Goal: Transaction & Acquisition: Purchase product/service

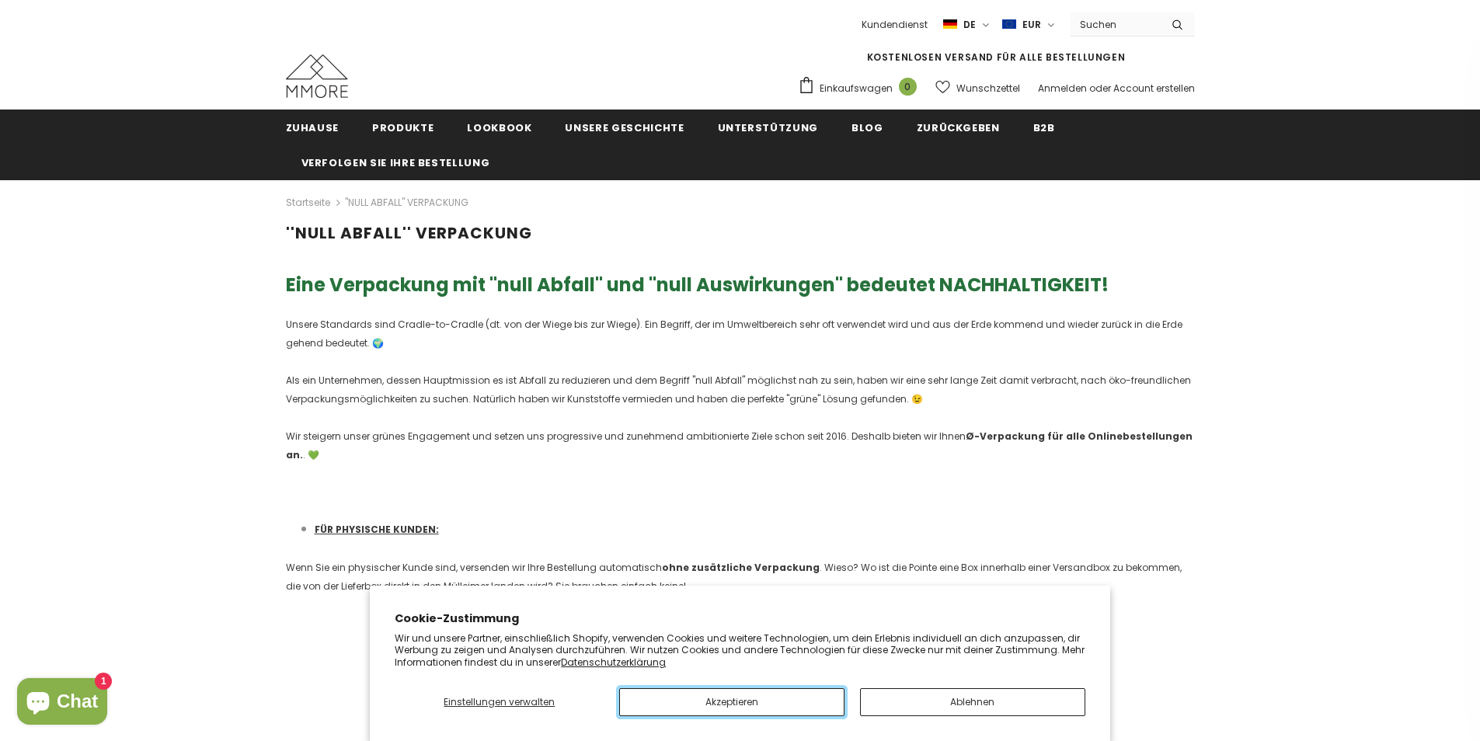
click at [628, 698] on button "Akzeptieren" at bounding box center [731, 702] width 225 height 28
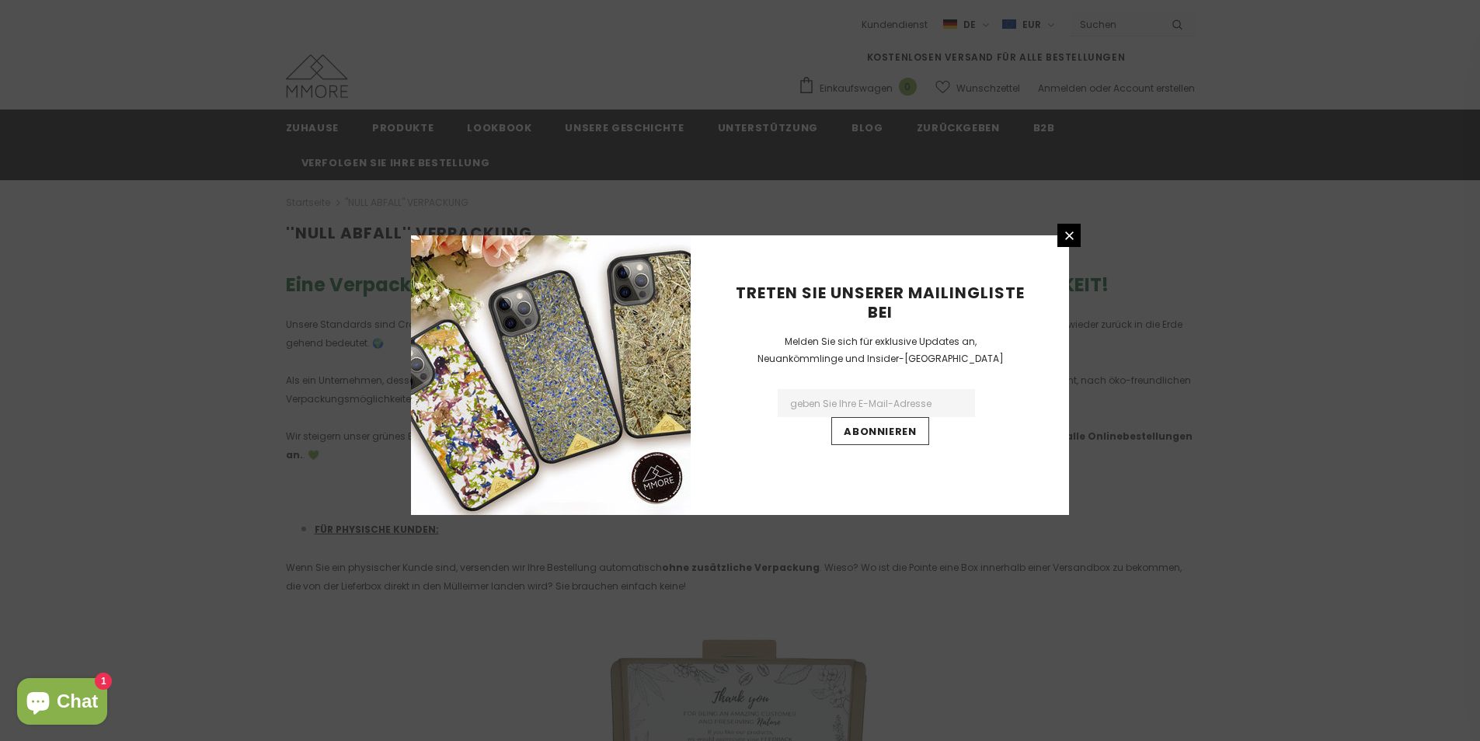
click at [1080, 91] on div "Treten Sie unserer Mailingliste bei Melden Sie sich für exklusive Updates an, N…" at bounding box center [740, 370] width 1480 height 741
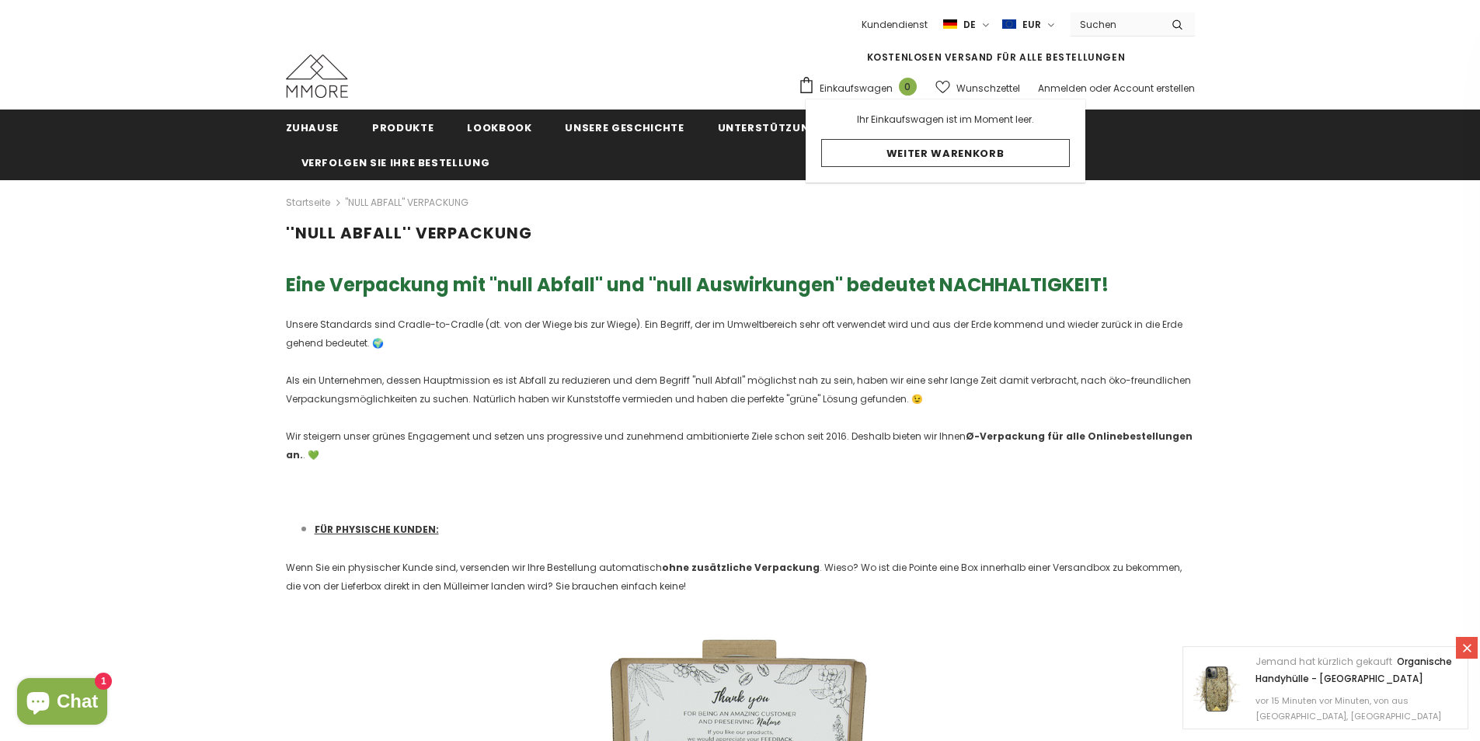
click at [844, 88] on span "Einkaufswagen" at bounding box center [856, 89] width 73 height 16
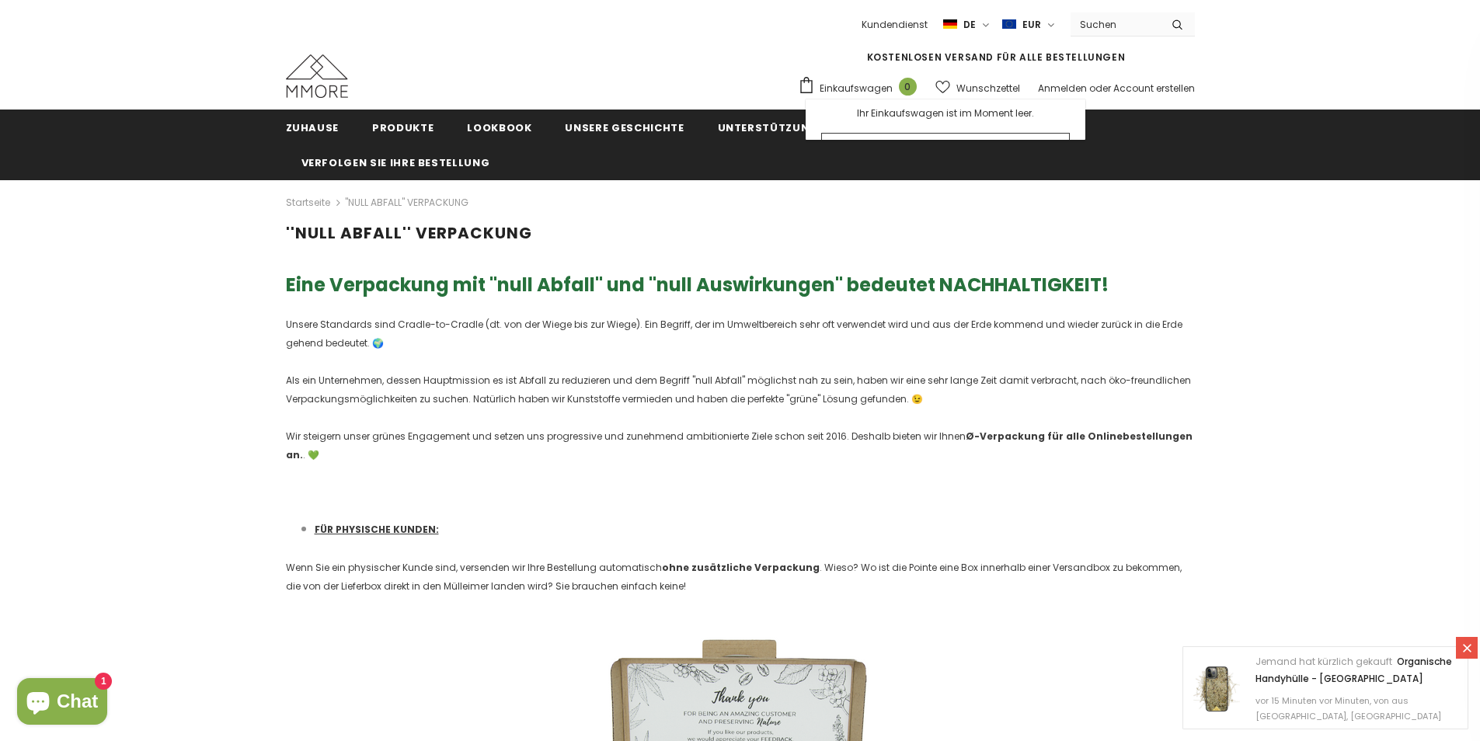
click at [893, 95] on span "Einkaufswagen" at bounding box center [856, 89] width 73 height 16
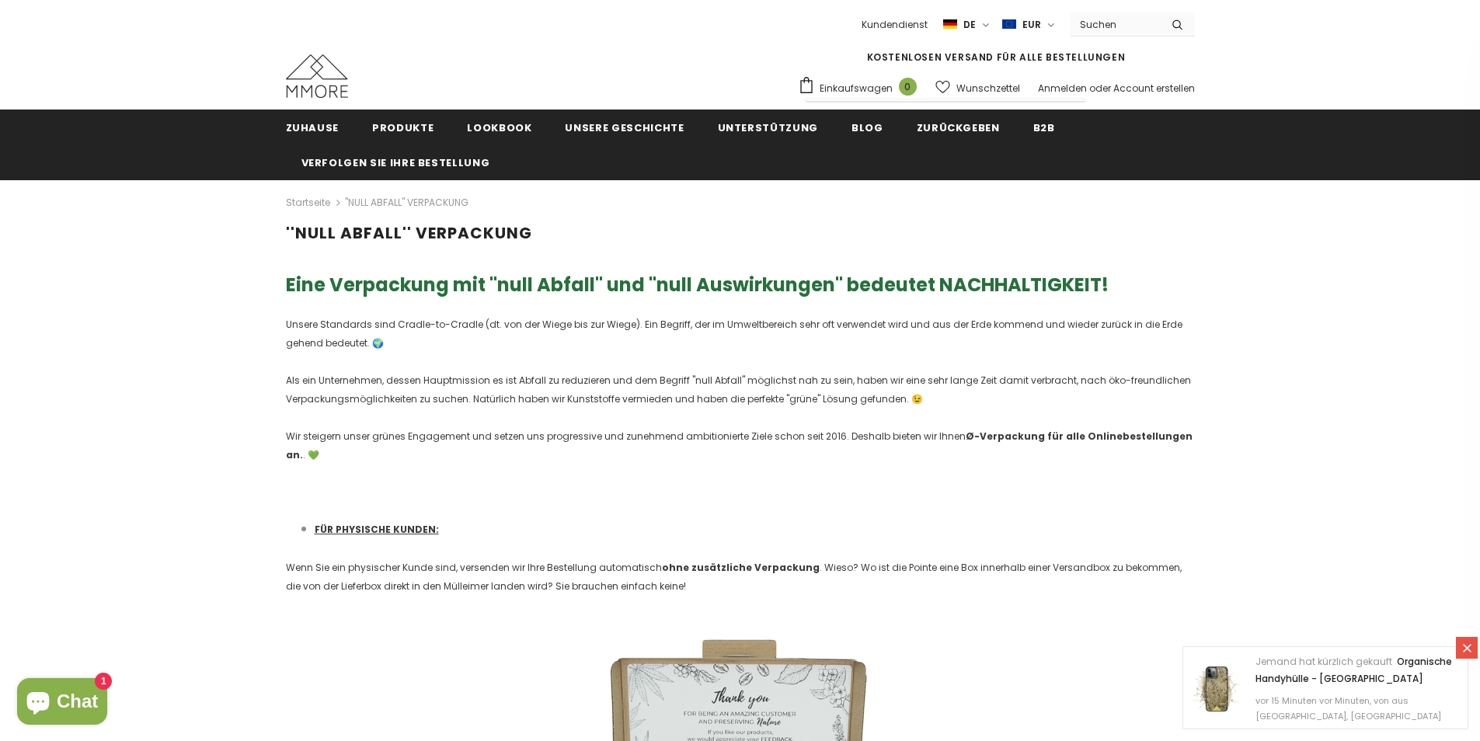
click at [917, 80] on link "Einkaufswagen 0" at bounding box center [861, 87] width 127 height 23
click at [922, 85] on link "Einkaufswagen 0" at bounding box center [861, 87] width 127 height 23
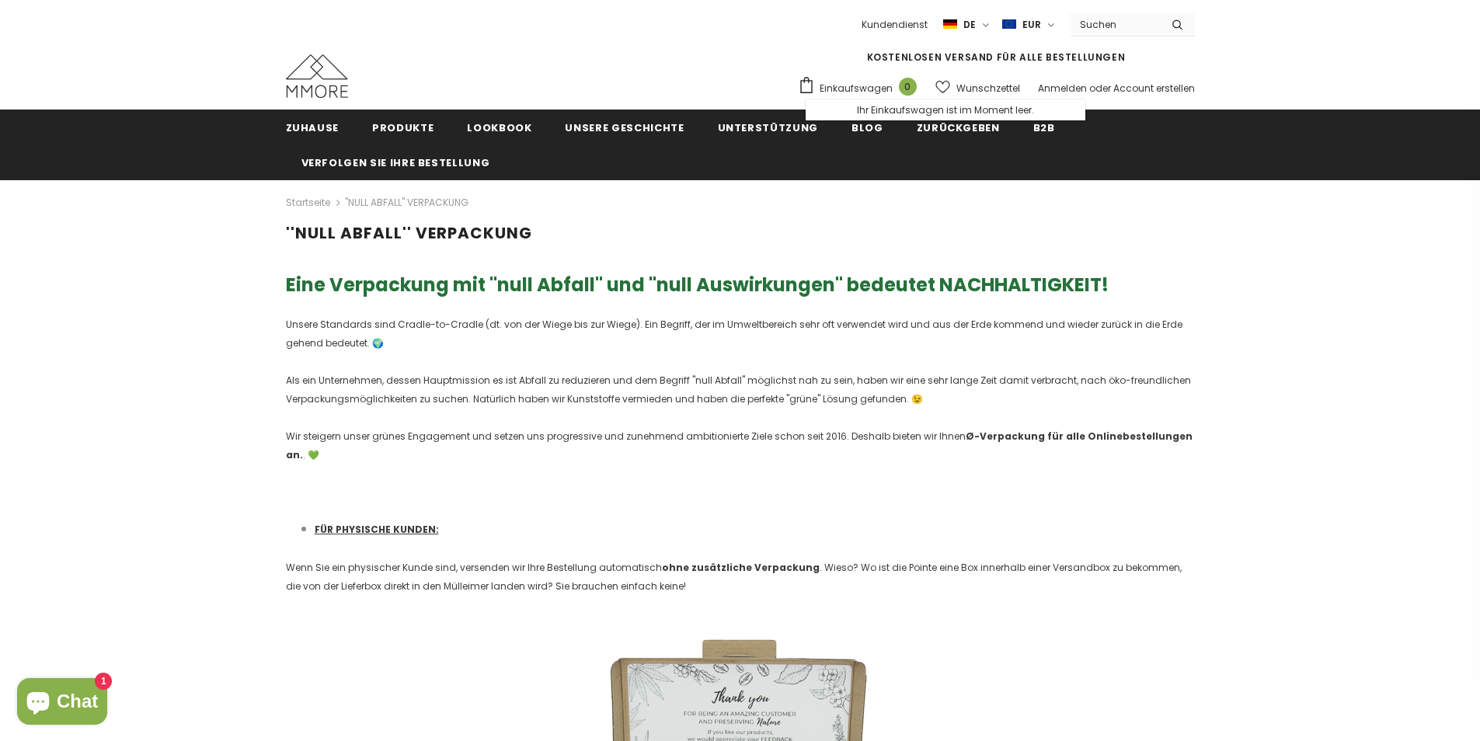
click at [898, 95] on link "Einkaufswagen 0" at bounding box center [861, 87] width 127 height 23
